Goal: Task Accomplishment & Management: Manage account settings

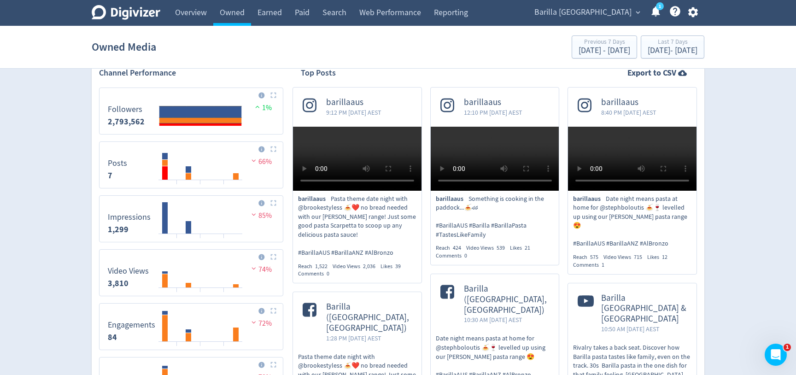
click at [599, 16] on span "Barilla [GEOGRAPHIC_DATA]" at bounding box center [582, 12] width 97 height 15
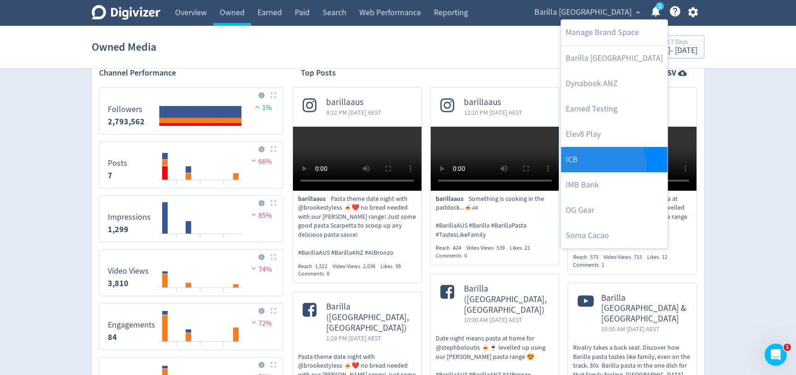
click at [587, 168] on link "ICB" at bounding box center [614, 159] width 106 height 25
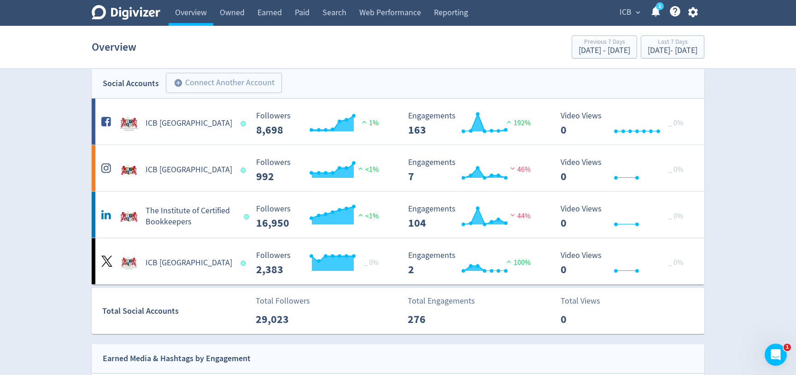
scroll to position [10, 0]
click at [624, 8] on span "ICB" at bounding box center [625, 12] width 12 height 15
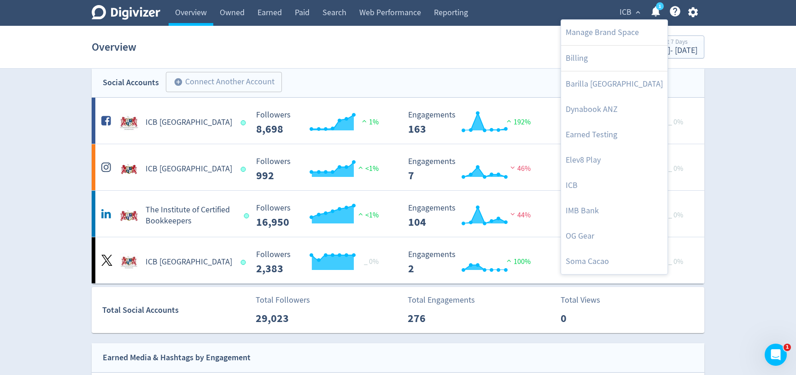
click at [737, 102] on div at bounding box center [398, 187] width 796 height 375
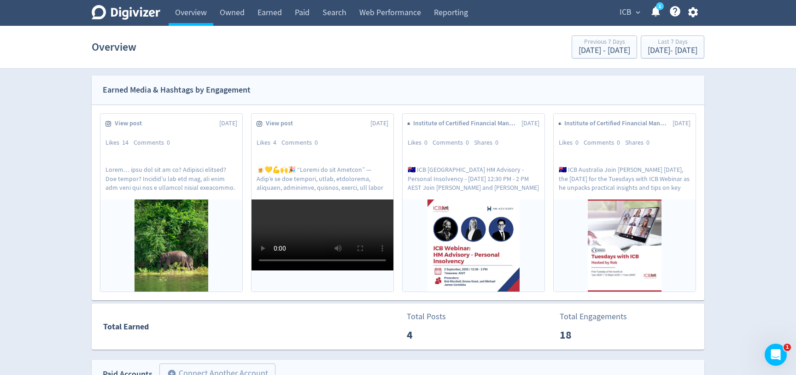
scroll to position [0, 0]
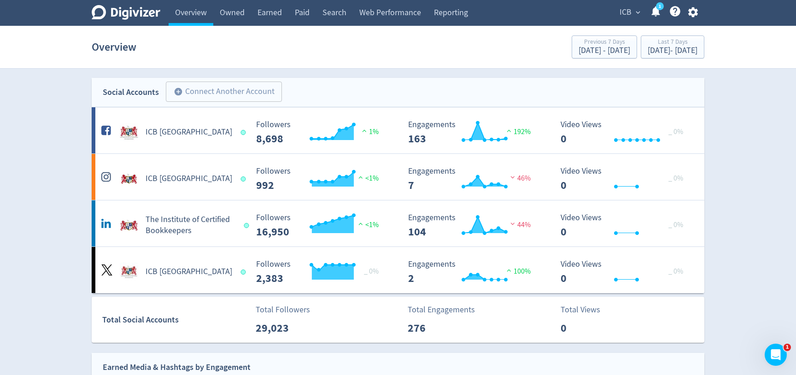
click at [629, 18] on span "ICB" at bounding box center [625, 12] width 12 height 15
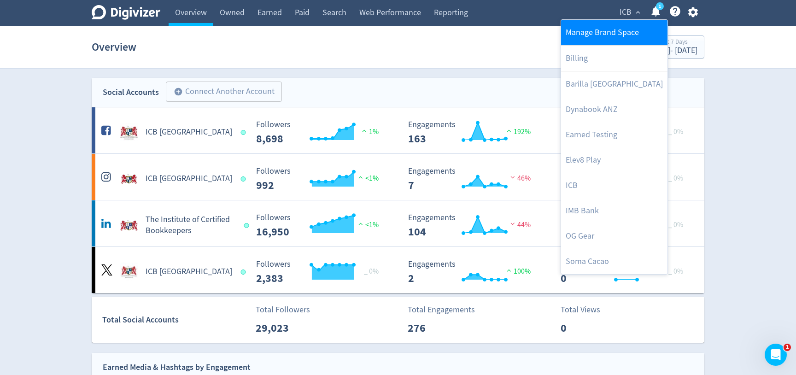
click at [620, 43] on link "Manage Brand Space" at bounding box center [614, 32] width 106 height 25
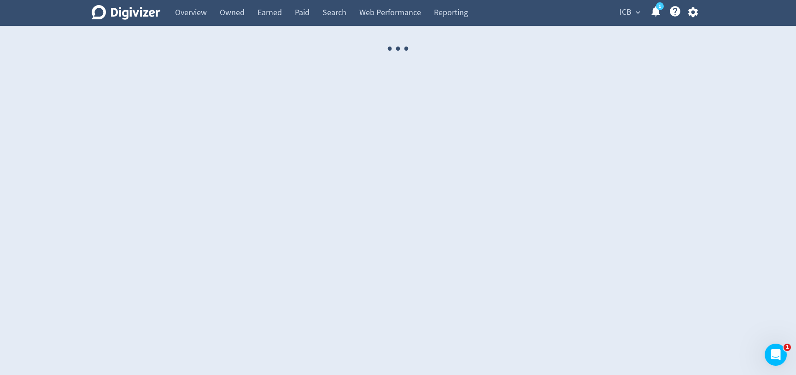
select select "USER"
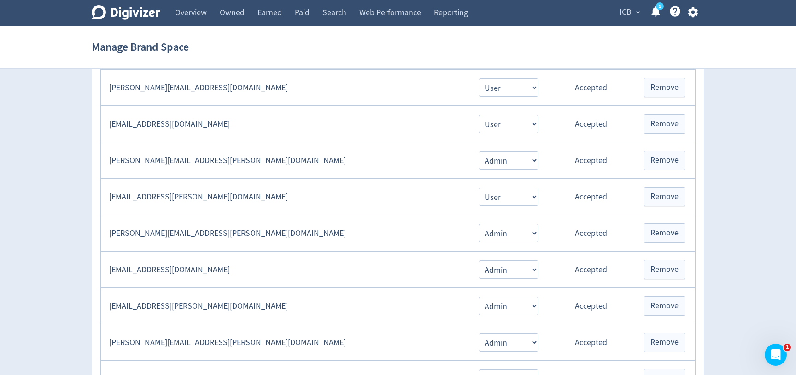
scroll to position [237, 0]
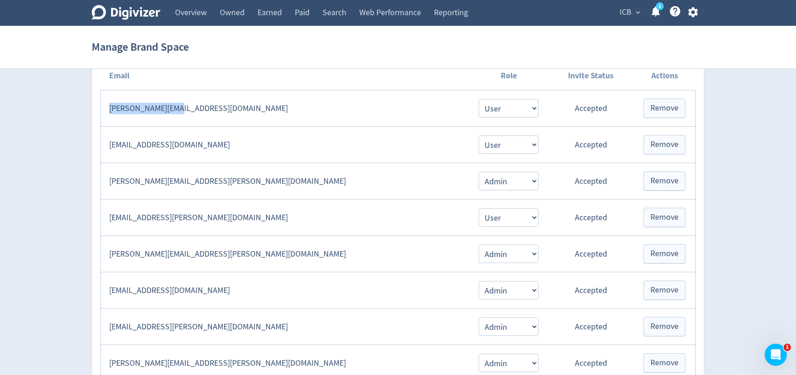
drag, startPoint x: 183, startPoint y: 110, endPoint x: 104, endPoint y: 105, distance: 78.9
click at [104, 105] on td "[PERSON_NAME][EMAIL_ADDRESS][DOMAIN_NAME]" at bounding box center [285, 108] width 368 height 36
drag, startPoint x: 180, startPoint y: 109, endPoint x: 103, endPoint y: 109, distance: 76.4
click at [103, 109] on td "[PERSON_NAME][EMAIL_ADDRESS][DOMAIN_NAME]" at bounding box center [285, 108] width 368 height 36
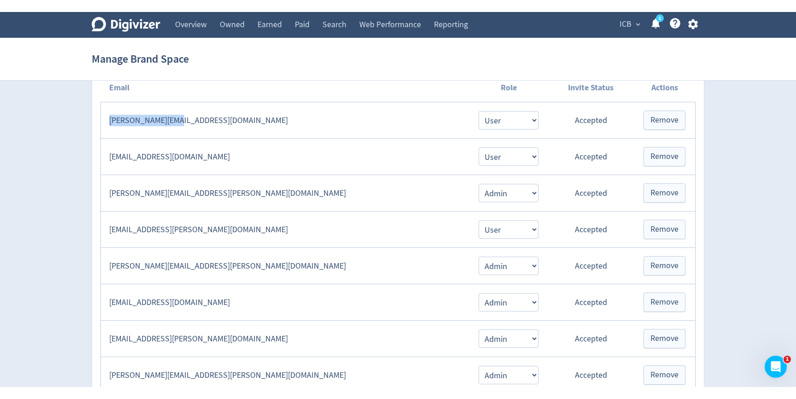
scroll to position [0, 0]
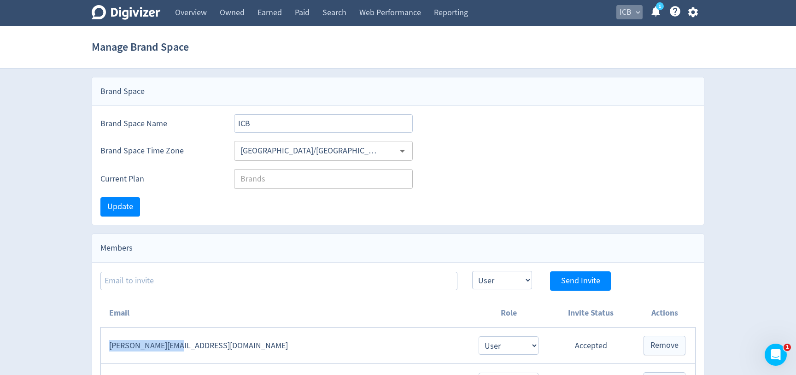
click at [631, 12] on span "ICB" at bounding box center [625, 12] width 12 height 15
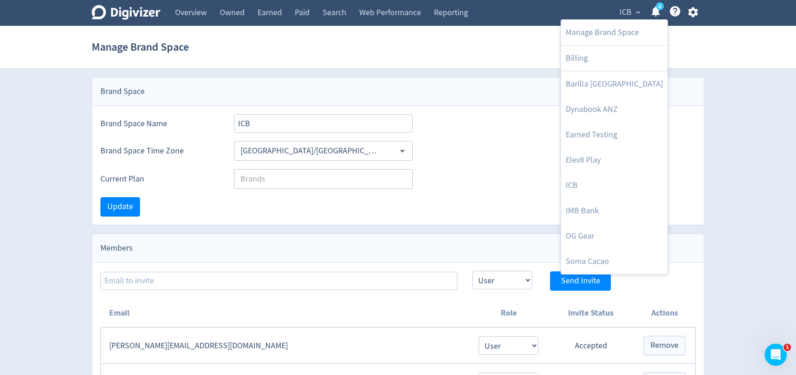
click at [486, 46] on div at bounding box center [398, 187] width 796 height 375
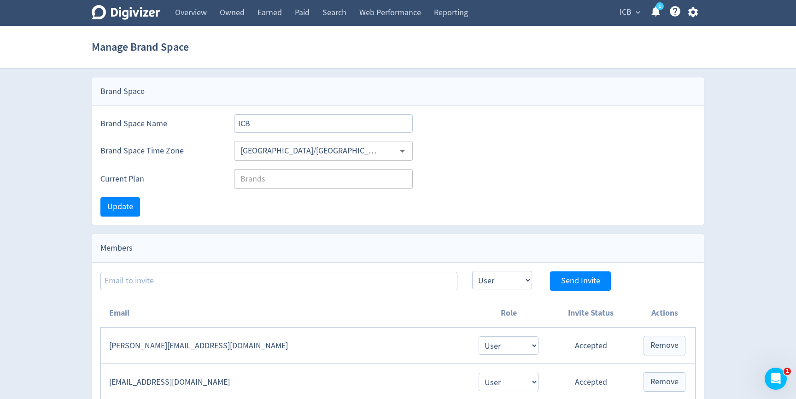
click at [46, 41] on section "Manage Brand Space" at bounding box center [398, 47] width 796 height 43
